Goal: Task Accomplishment & Management: Use online tool/utility

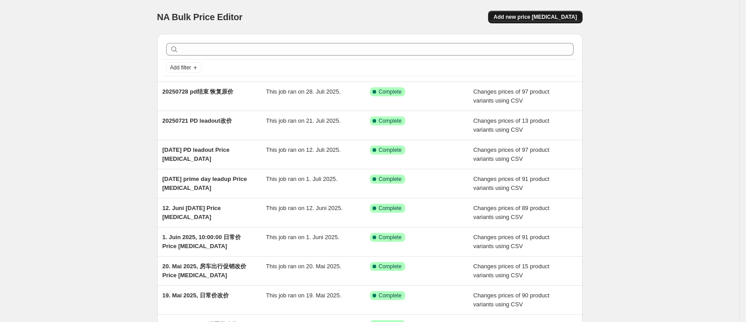
click at [536, 15] on span "Add new price change job" at bounding box center [535, 16] width 83 height 7
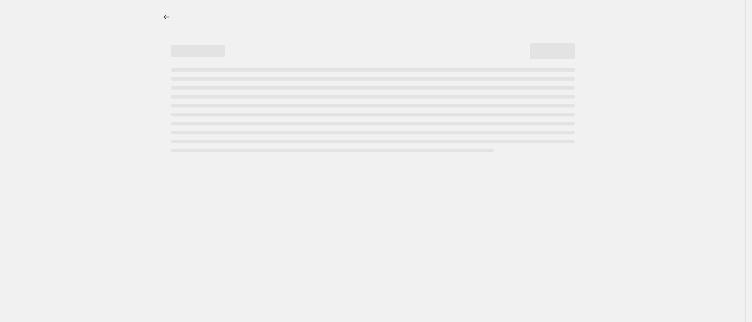
select select "percentage"
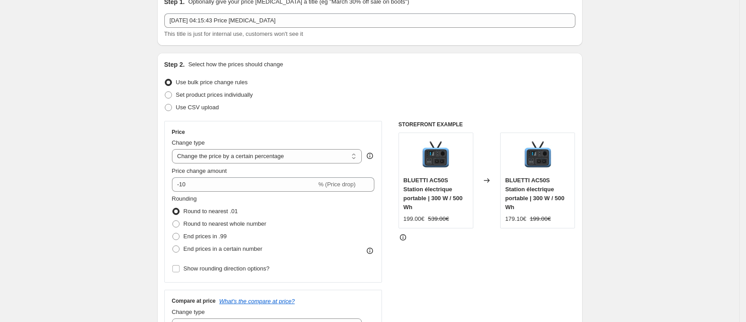
scroll to position [56, 0]
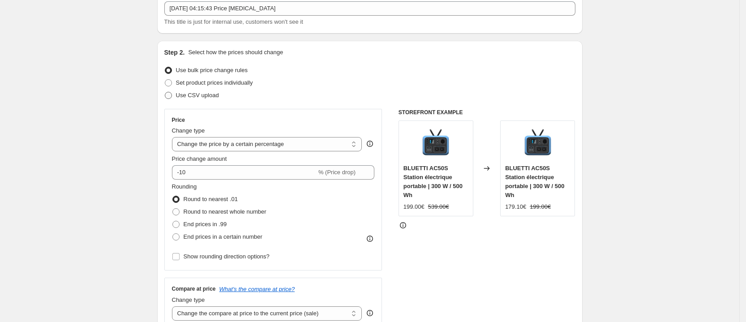
click at [189, 99] on span "Use CSV upload" at bounding box center [197, 95] width 43 height 9
click at [165, 92] on input "Use CSV upload" at bounding box center [165, 92] width 0 height 0
radio input "true"
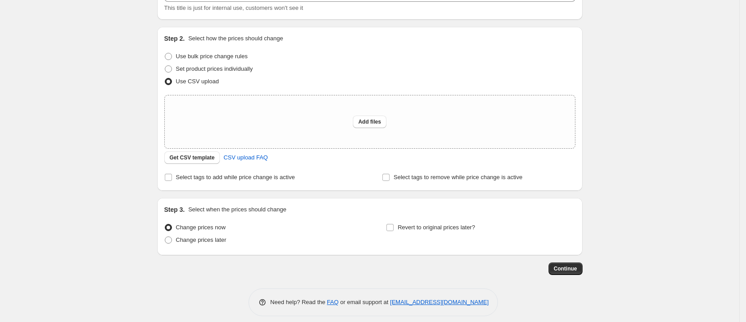
scroll to position [77, 0]
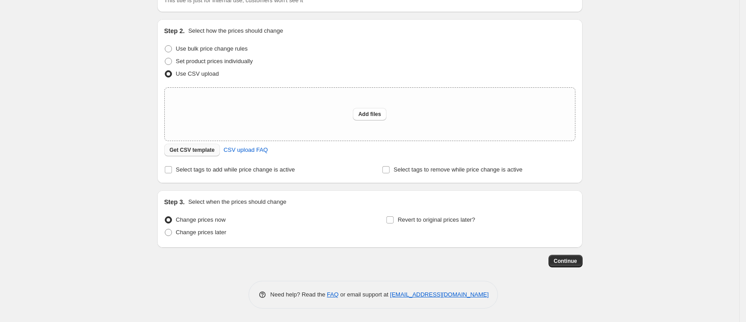
click at [207, 151] on span "Get CSV template" at bounding box center [192, 149] width 45 height 7
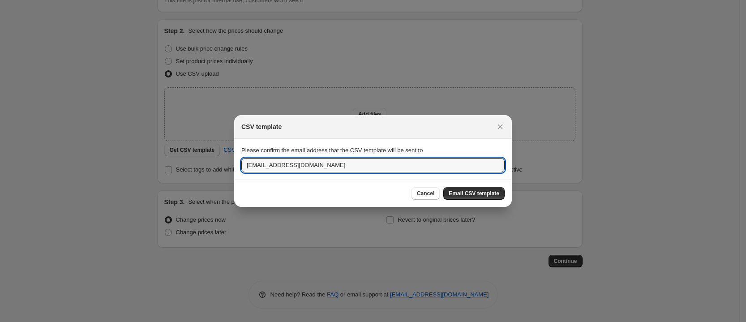
drag, startPoint x: 331, startPoint y: 172, endPoint x: 212, endPoint y: 166, distance: 118.9
click at [212, 322] on div "CSV template Please confirm the email address that the CSV template will be sen…" at bounding box center [373, 322] width 746 height 0
paste input "ruiqing.chen@bluetti"
type input "ruiqing.chen@bluetti.com"
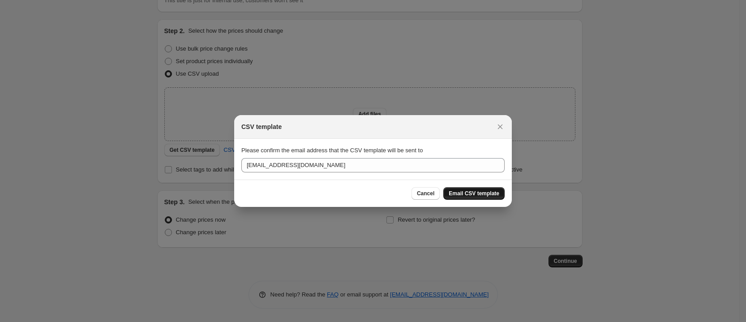
click at [494, 194] on span "Email CSV template" at bounding box center [474, 193] width 51 height 7
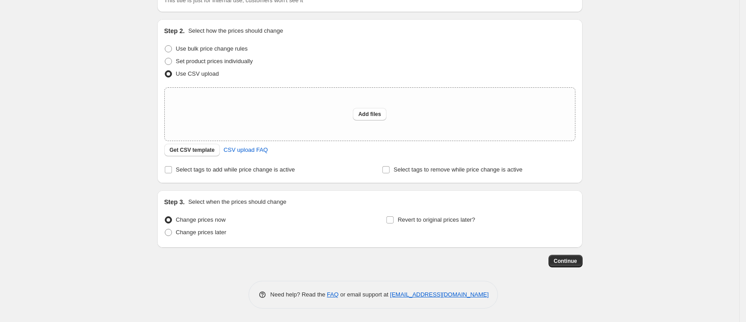
click at [679, 57] on div "Create new price change job. This page is ready Create new price change job Dra…" at bounding box center [369, 123] width 739 height 400
click at [368, 113] on span "Add files" at bounding box center [369, 114] width 23 height 7
type input "C:\fakepath\csv_template_user_11155.csv"
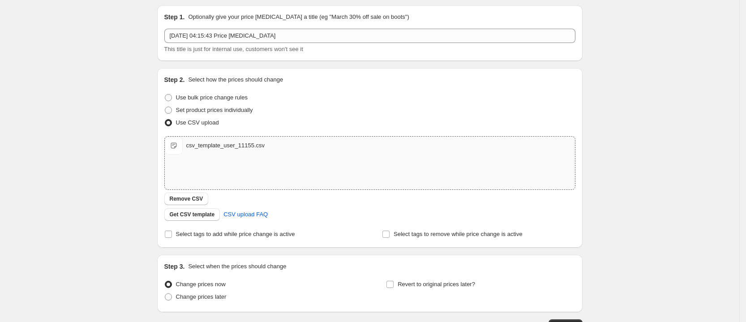
scroll to position [0, 0]
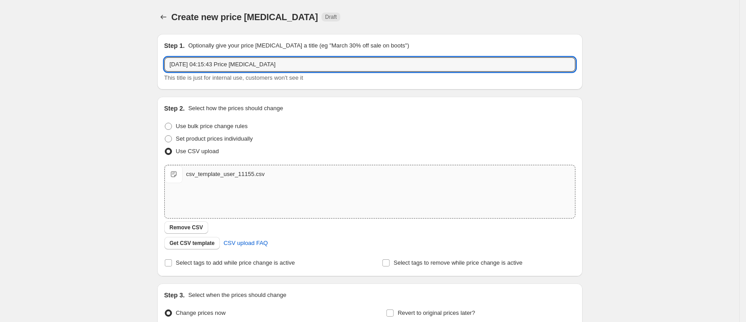
drag, startPoint x: 280, startPoint y: 64, endPoint x: 166, endPoint y: 69, distance: 114.3
click at [166, 69] on div "Step 1. Optionally give your price change job a title (eg "March 30% off sale o…" at bounding box center [370, 62] width 426 height 56
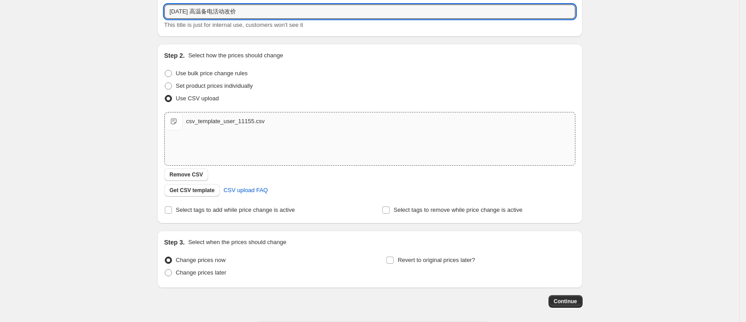
scroll to position [93, 0]
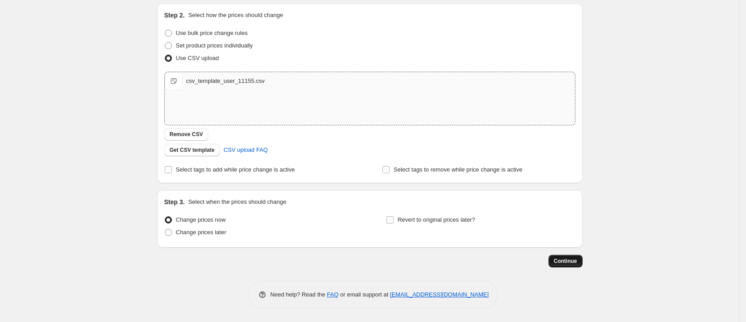
type input "2025.8.13 高温备电活动改价"
click at [562, 257] on button "Continue" at bounding box center [566, 261] width 34 height 13
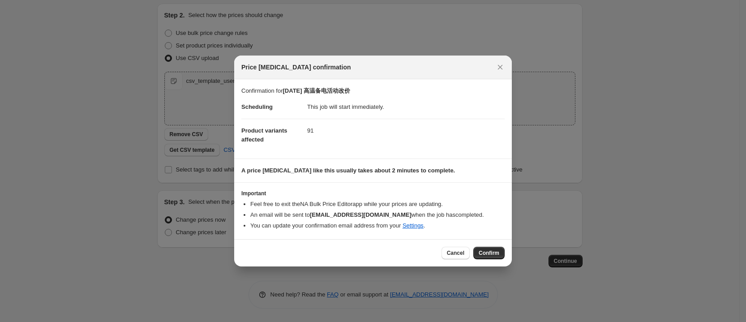
click at [484, 254] on span "Confirm" at bounding box center [489, 252] width 21 height 7
